Goal: Check status: Check status

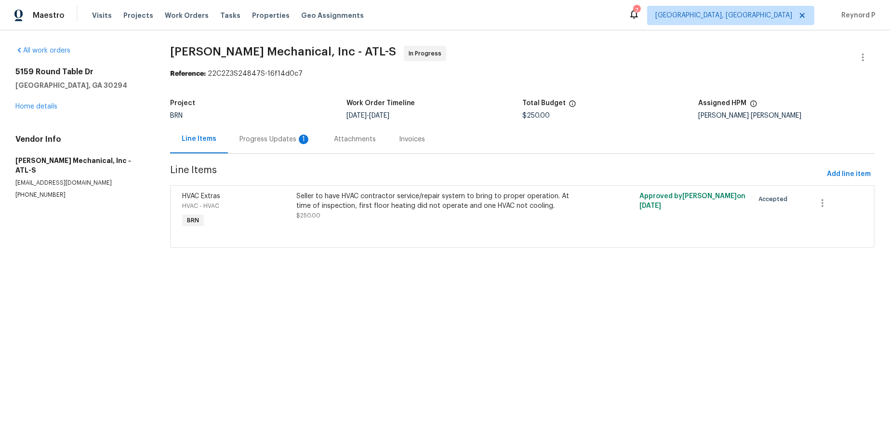
click at [259, 135] on div "Progress Updates 1" at bounding box center [275, 140] width 71 height 10
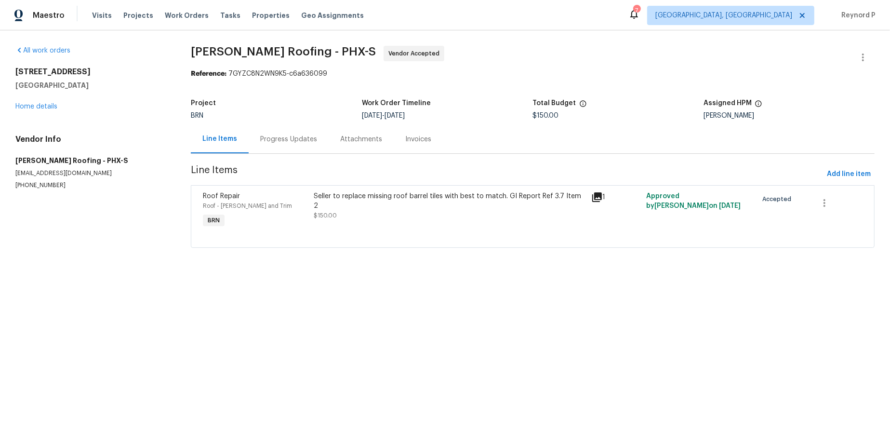
click at [276, 135] on div "Progress Updates" at bounding box center [289, 139] width 80 height 28
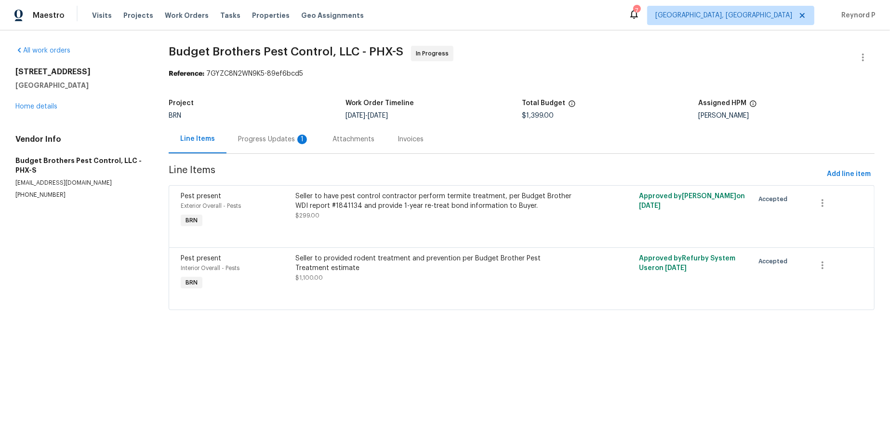
click at [264, 141] on div "Progress Updates 1" at bounding box center [273, 140] width 71 height 10
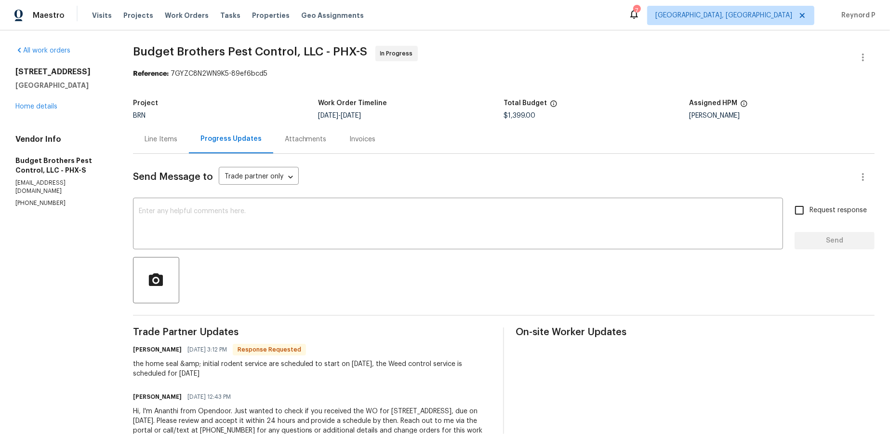
scroll to position [39, 0]
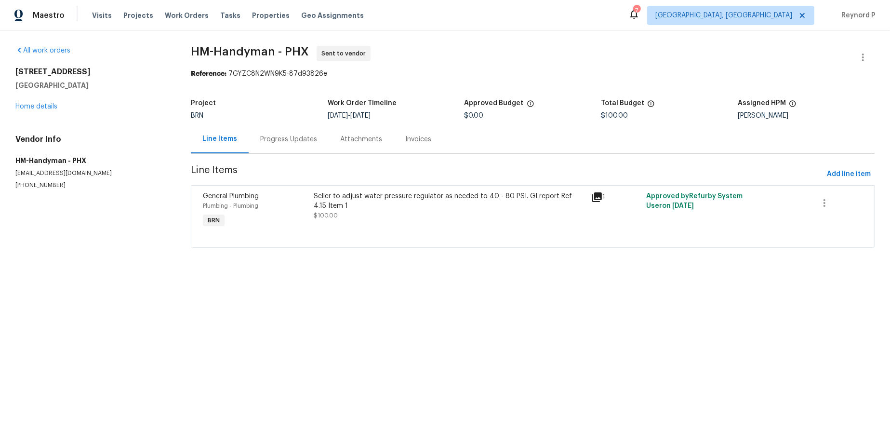
click at [281, 141] on div "Progress Updates" at bounding box center [288, 140] width 57 height 10
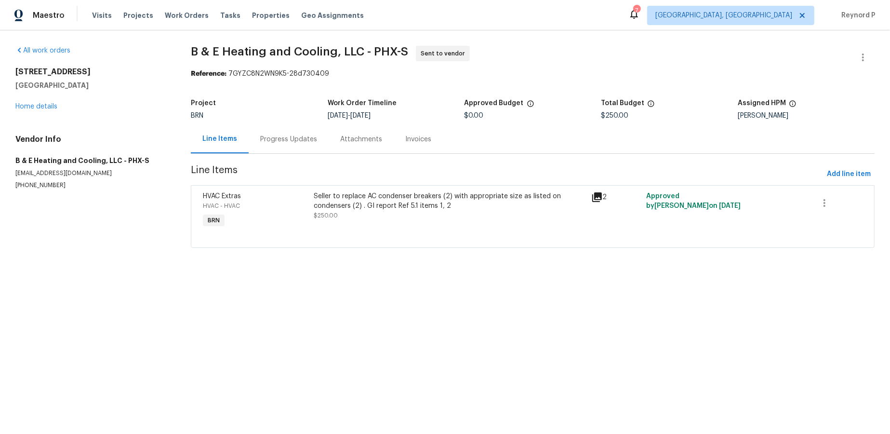
click at [287, 144] on div "Progress Updates" at bounding box center [288, 140] width 57 height 10
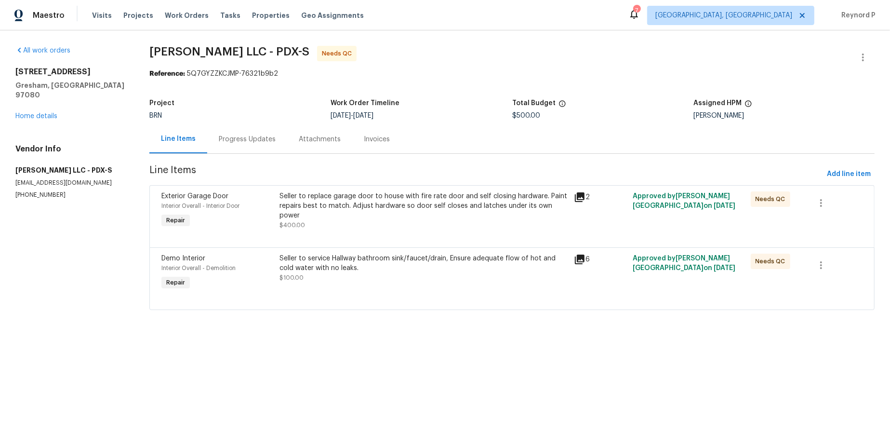
click at [255, 139] on div "Progress Updates" at bounding box center [247, 140] width 57 height 10
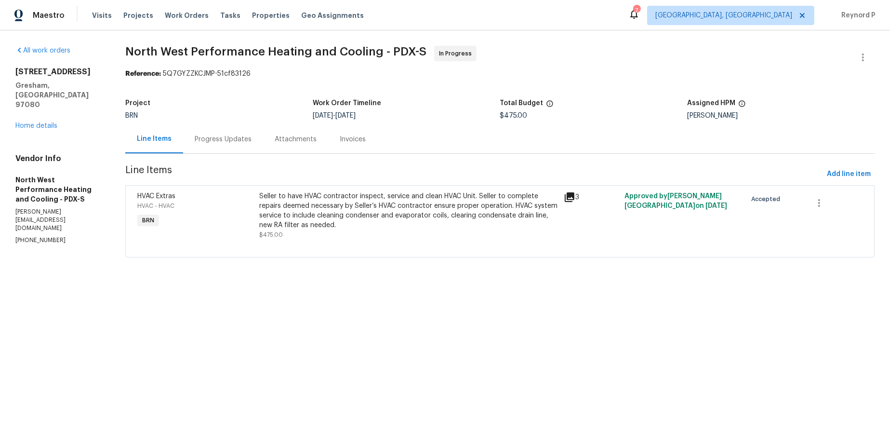
click at [230, 144] on div "Progress Updates" at bounding box center [223, 140] width 57 height 10
